Goal: Check status

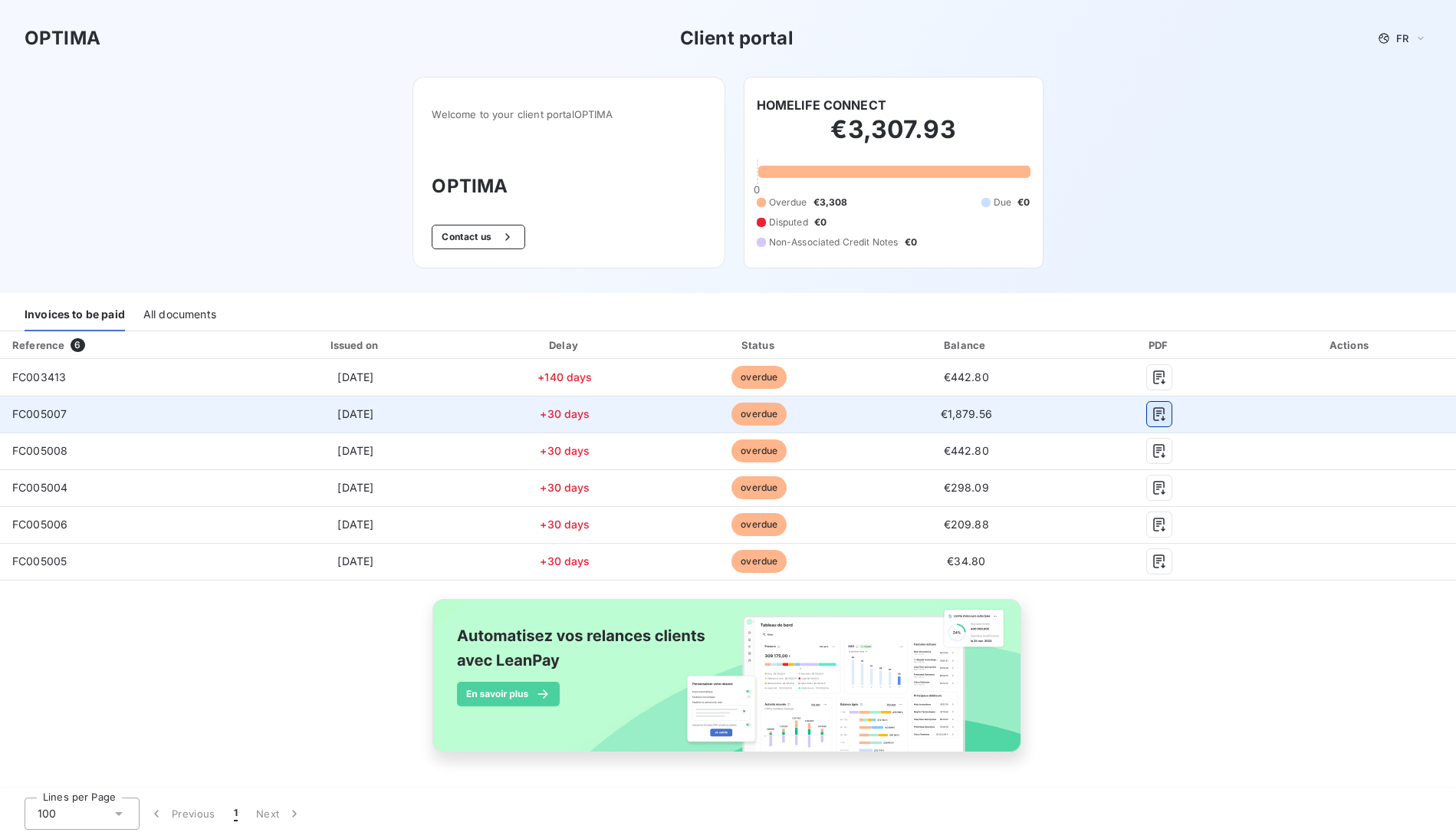
click at [1165, 421] on icon "button" at bounding box center [1160, 414] width 12 height 13
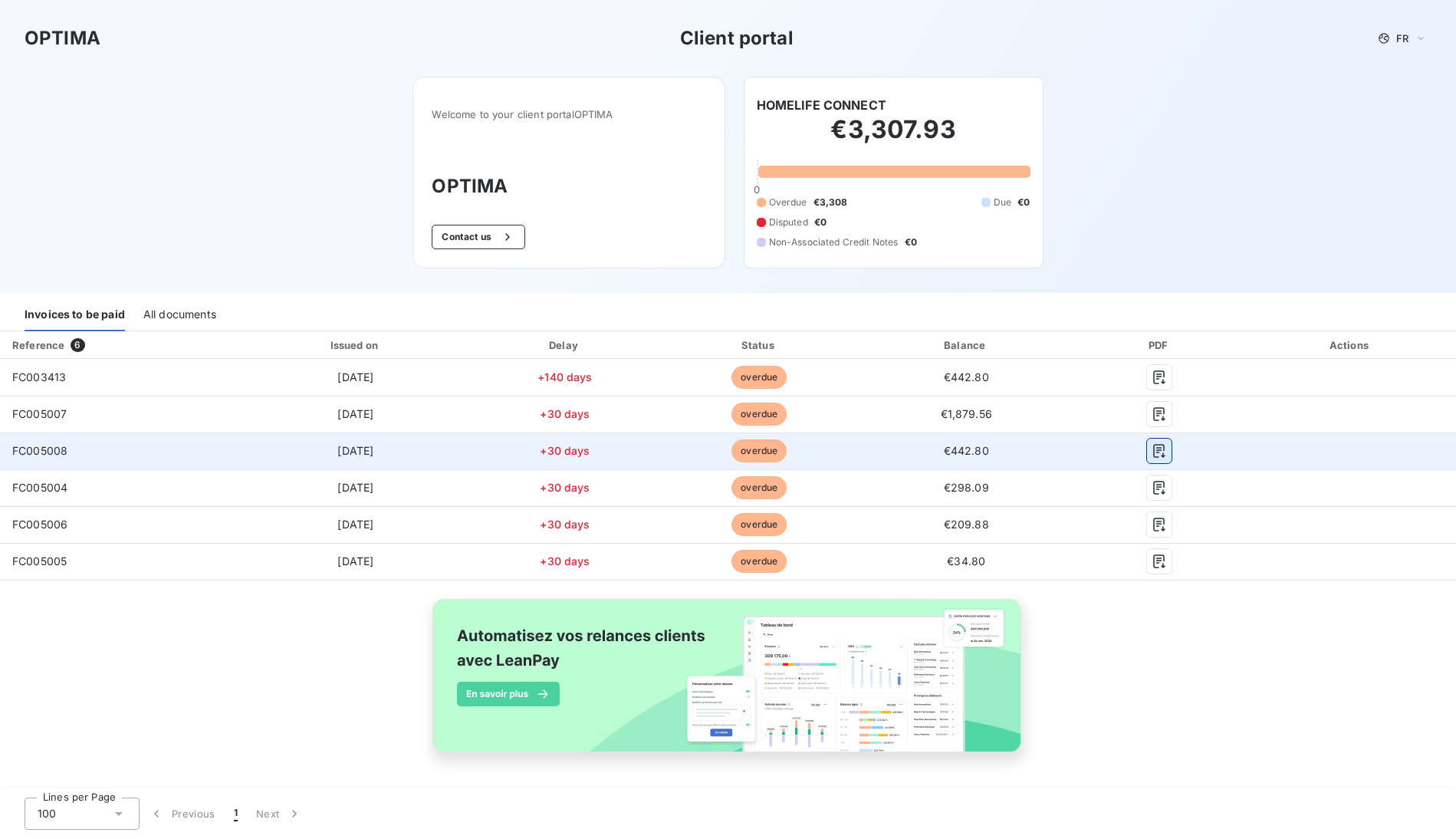
click at [1166, 449] on icon "button" at bounding box center [1159, 451] width 15 height 15
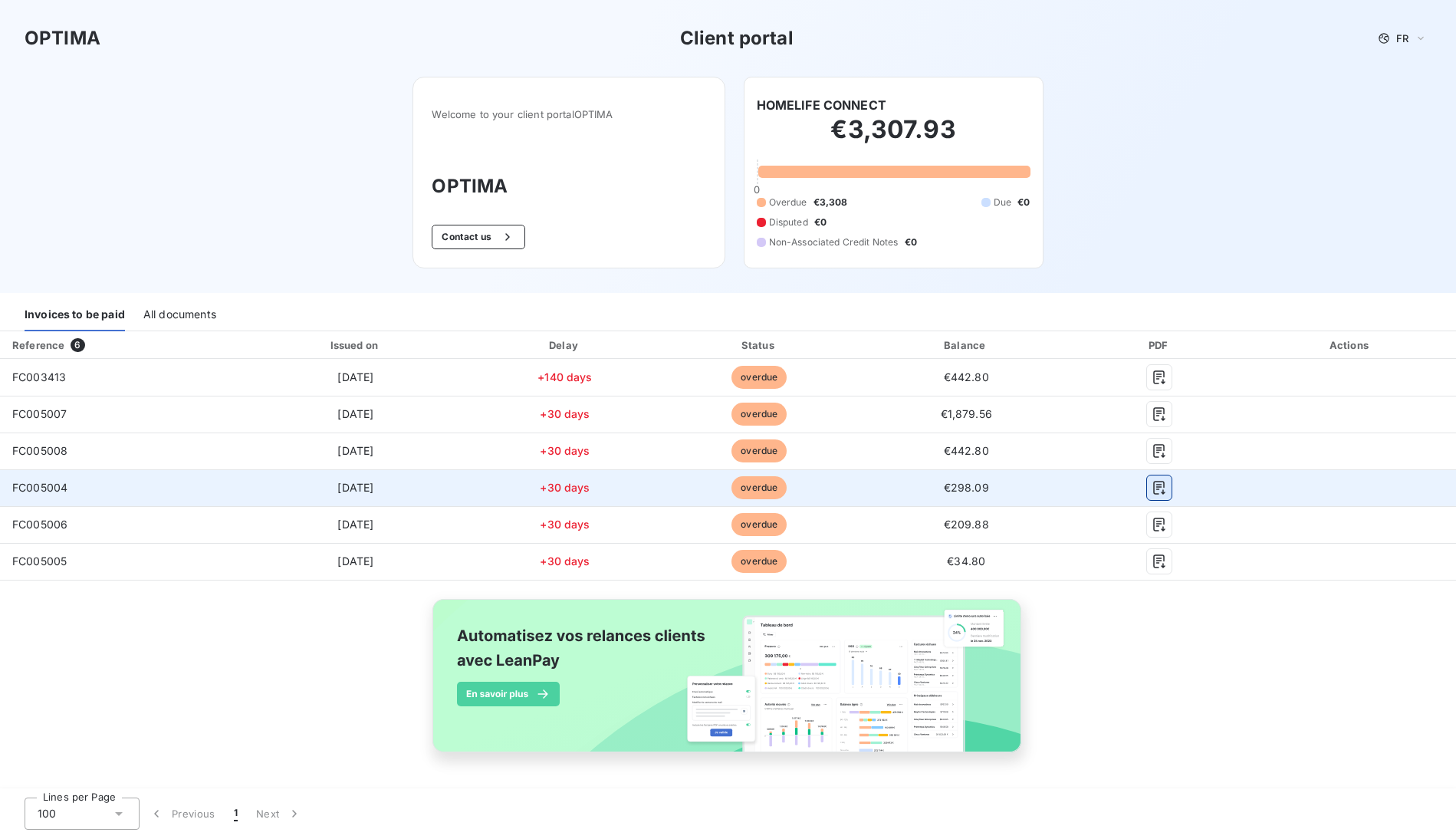
click at [1166, 490] on icon "button" at bounding box center [1159, 488] width 15 height 15
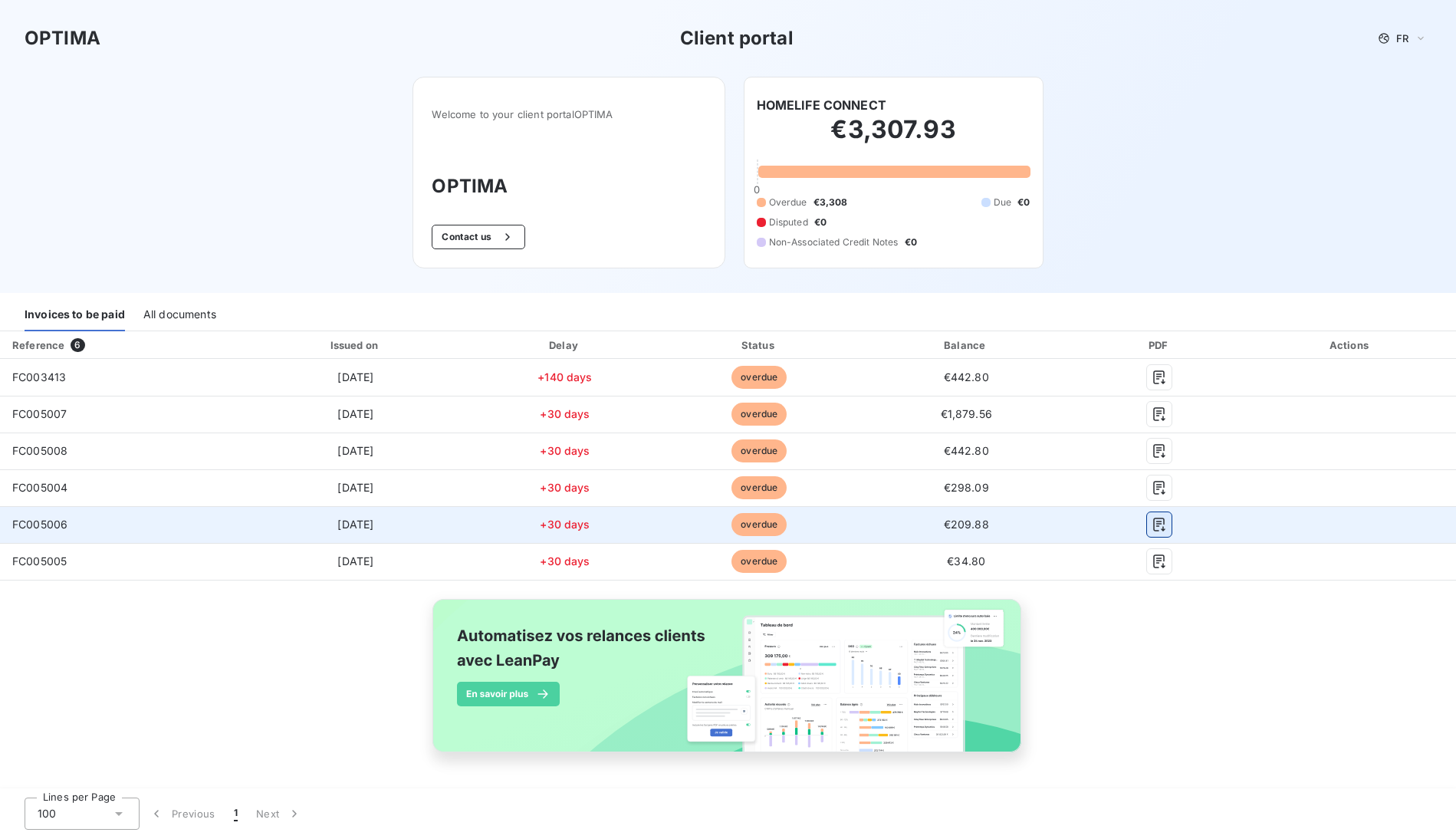
click at [1165, 521] on icon "button" at bounding box center [1160, 524] width 12 height 13
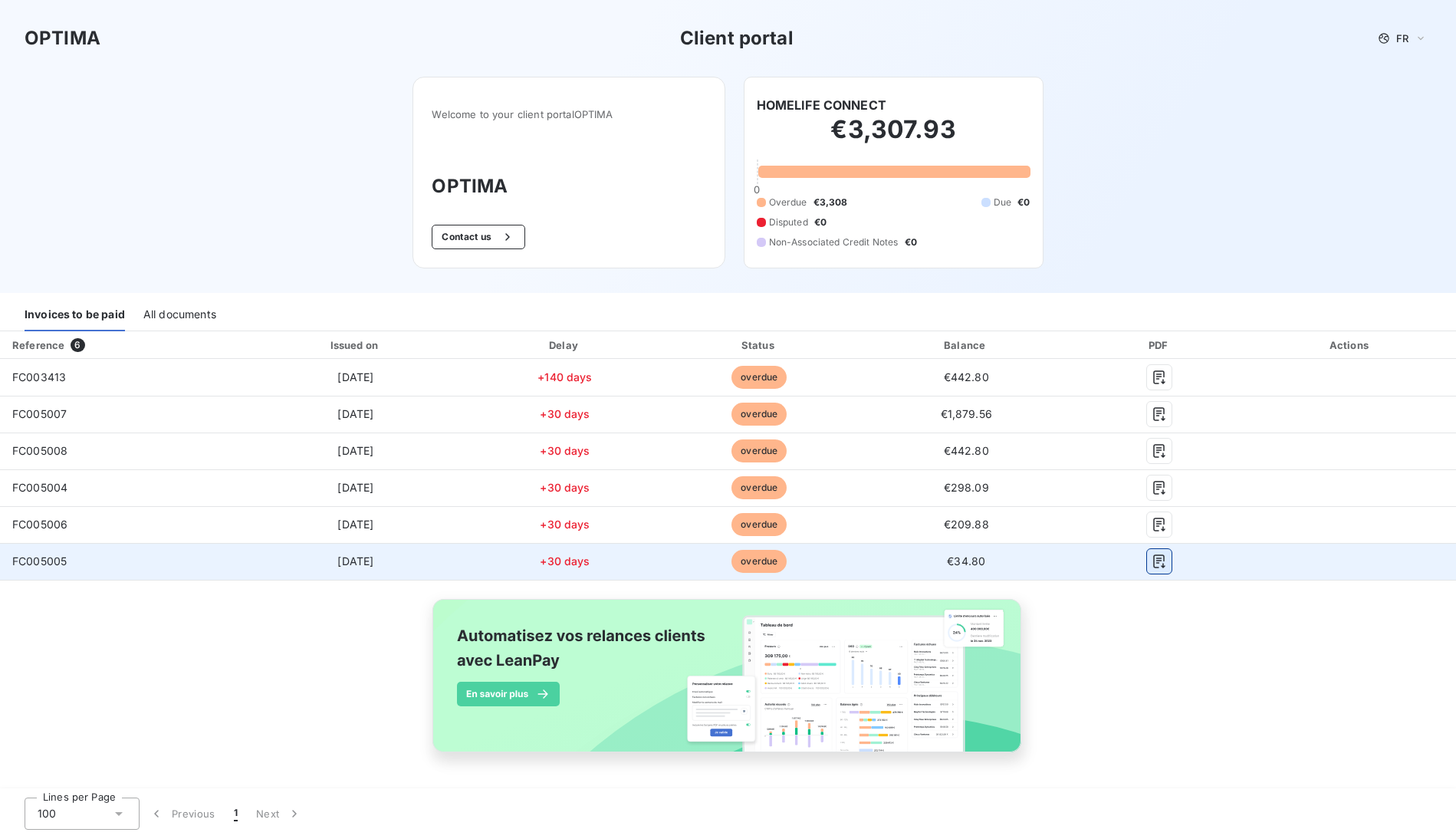
click at [1166, 568] on icon "button" at bounding box center [1159, 561] width 15 height 15
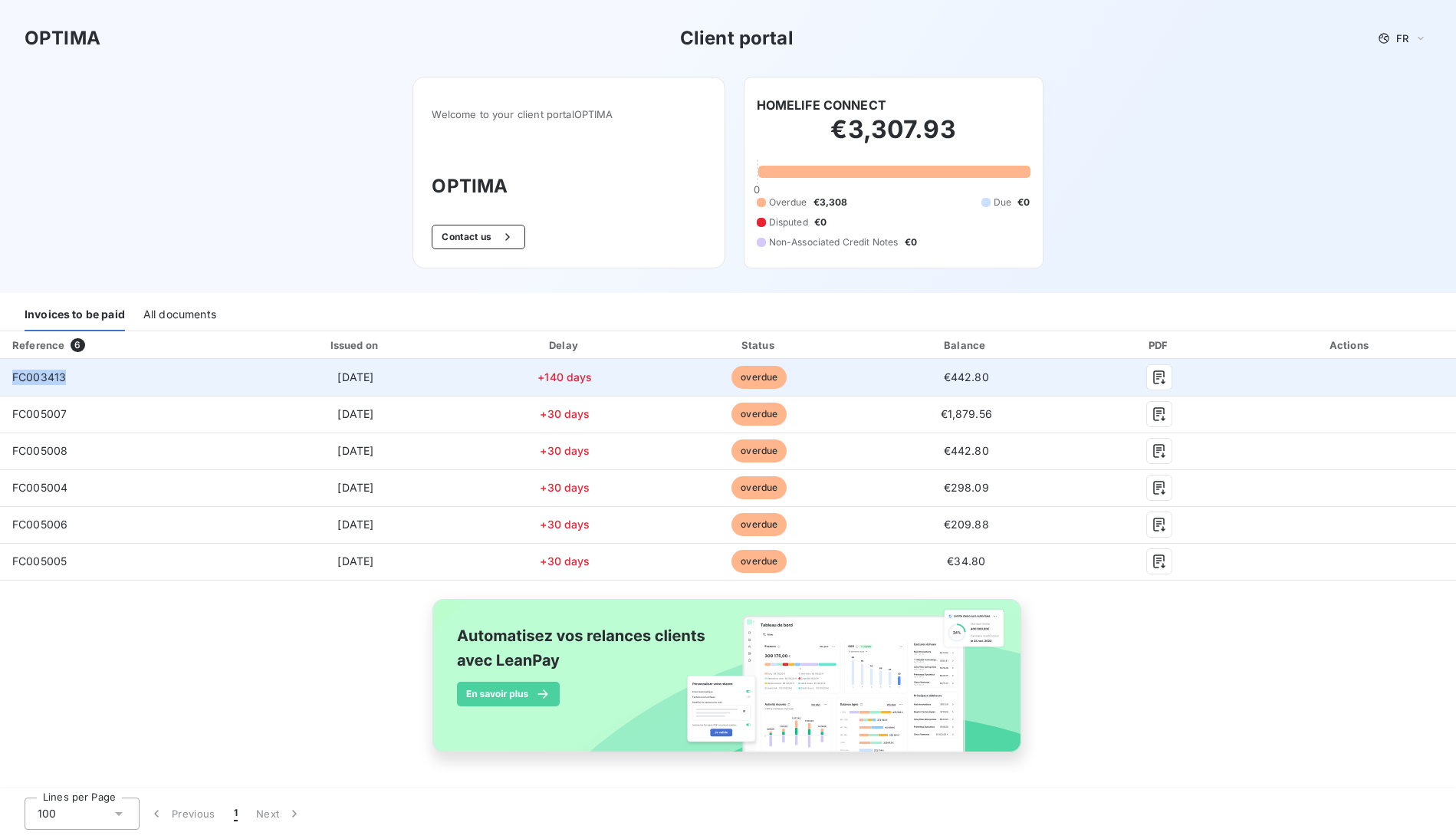
drag, startPoint x: 70, startPoint y: 377, endPoint x: 4, endPoint y: 382, distance: 66.2
click at [4, 382] on td "FC003413" at bounding box center [120, 377] width 242 height 37
copy span "FC003413"
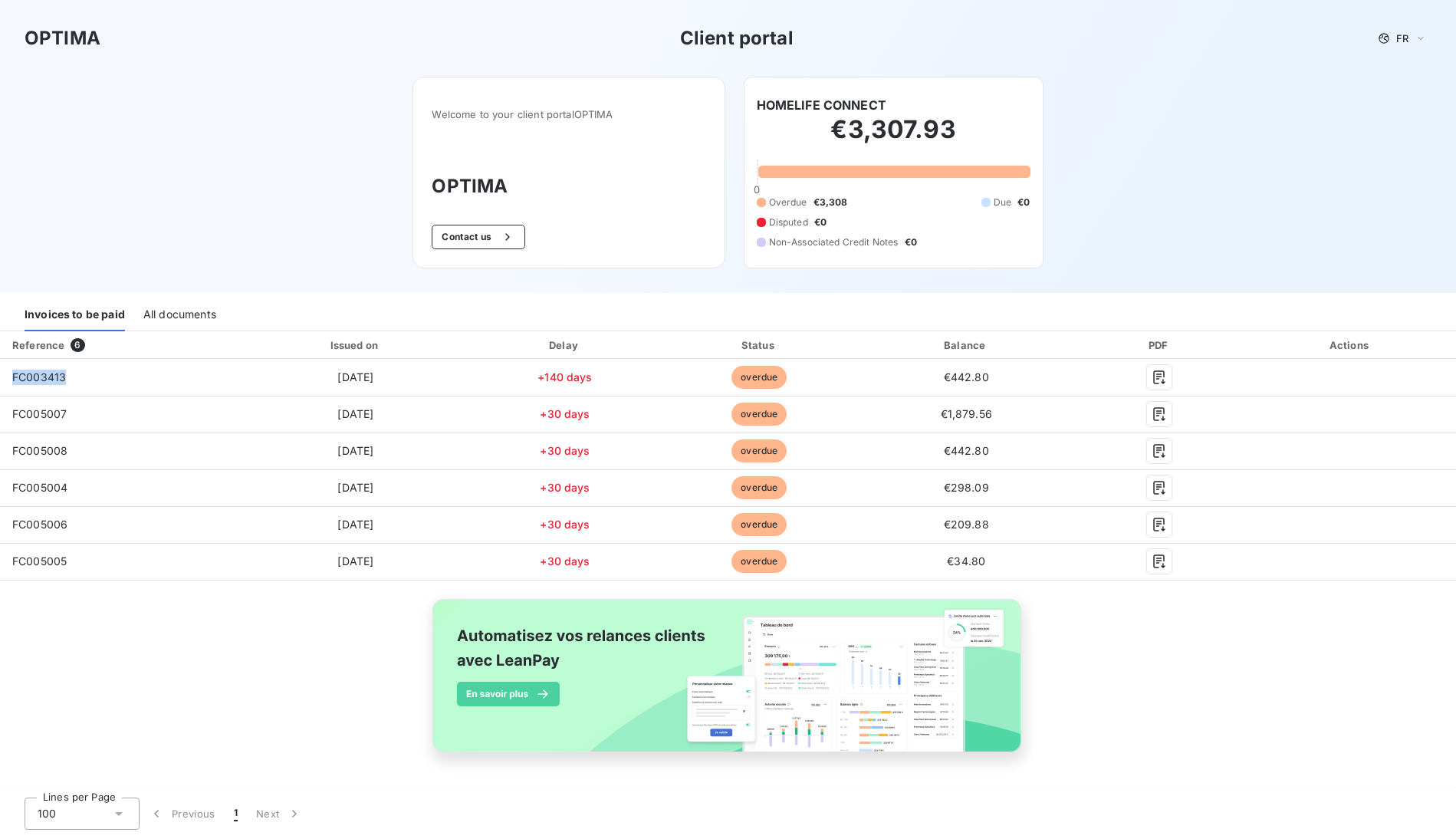
click at [158, 306] on div "All documents" at bounding box center [179, 315] width 72 height 32
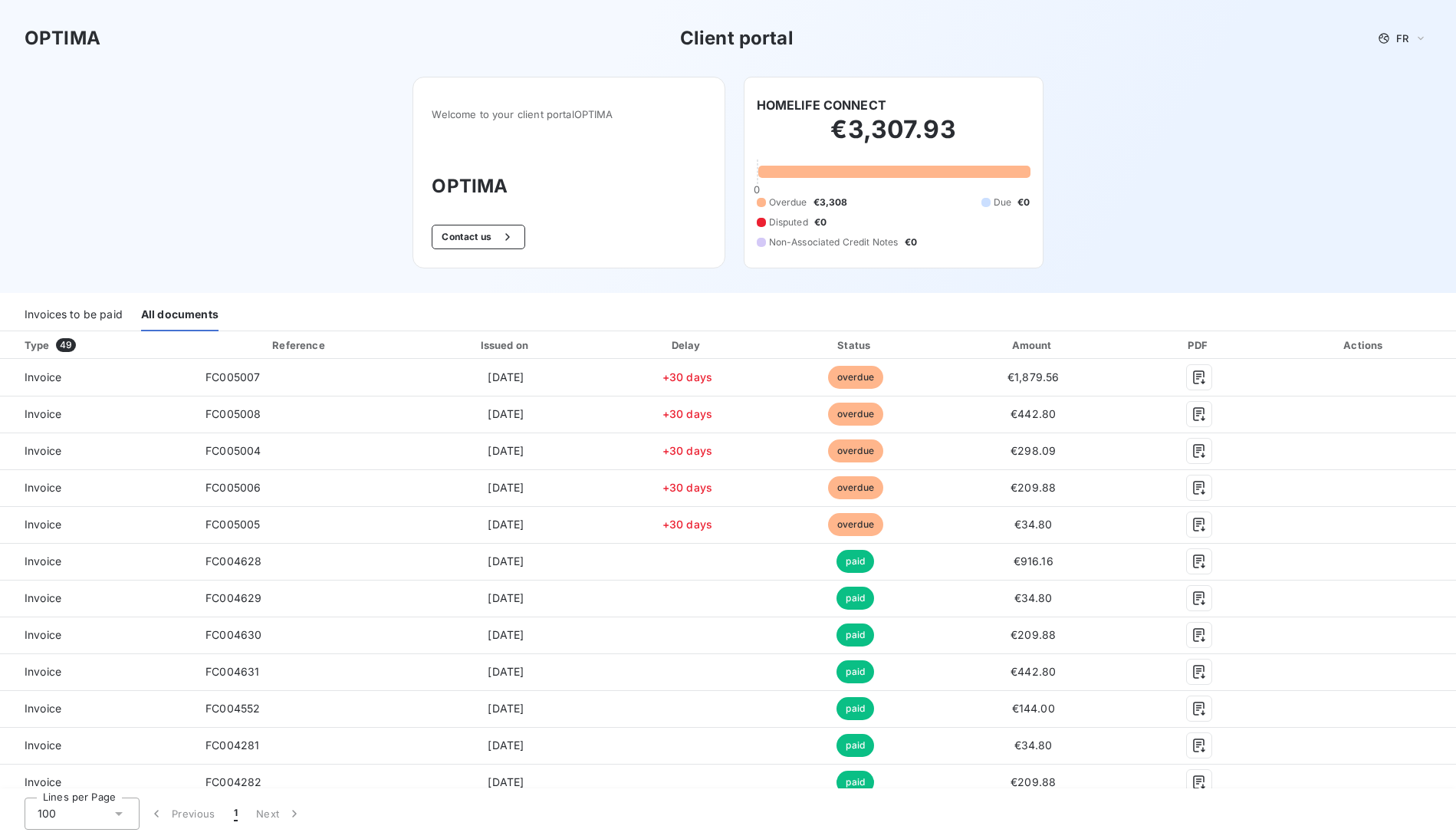
click at [99, 318] on div "Invoices to be paid" at bounding box center [73, 315] width 99 height 32
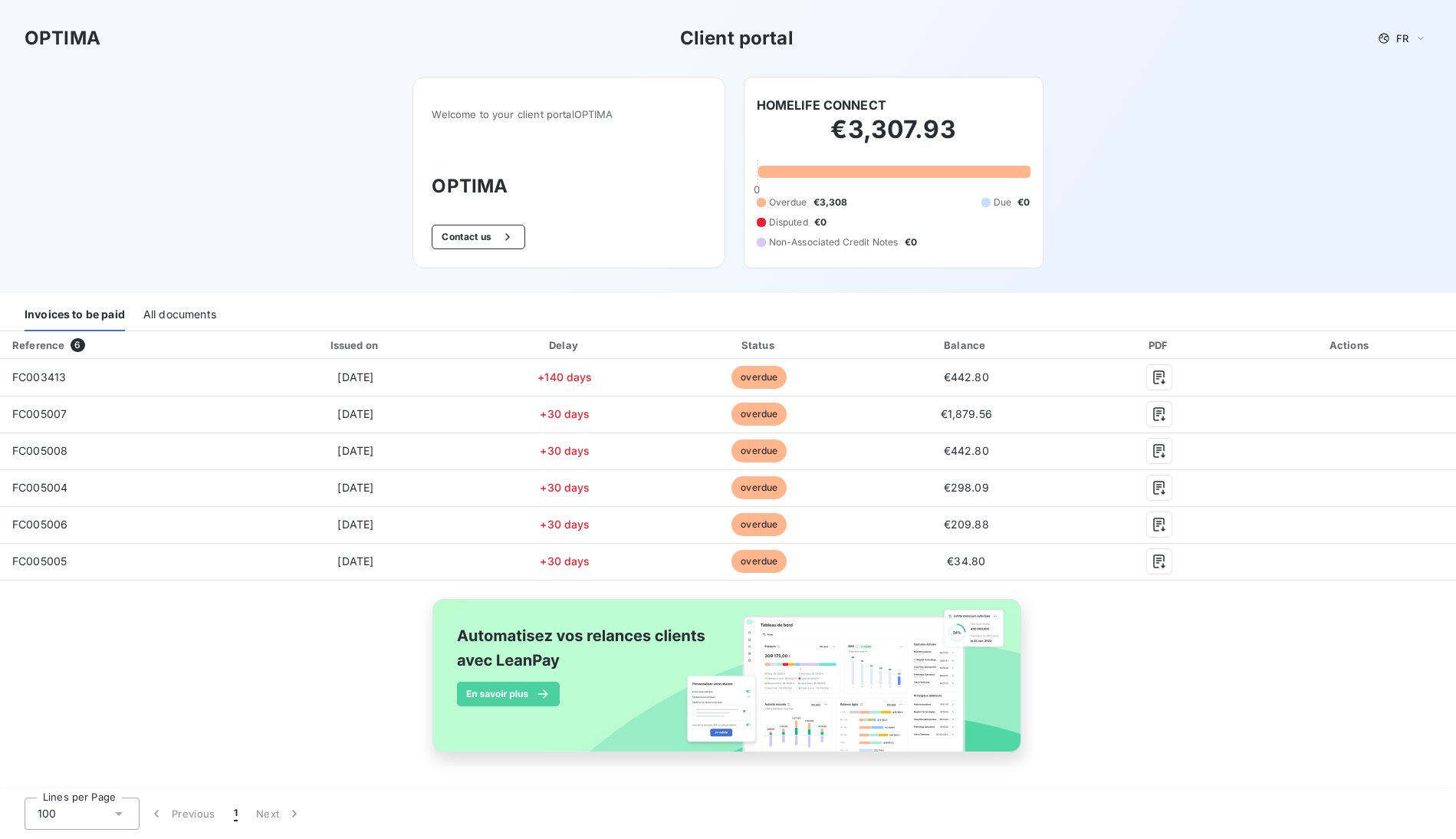
click at [310, 0] on html "OPTIMA Client portal FR Welcome to your client portal OPTIMA OPTIMA Contact us …" at bounding box center [728, 420] width 1456 height 839
